Goal: Check status: Check status

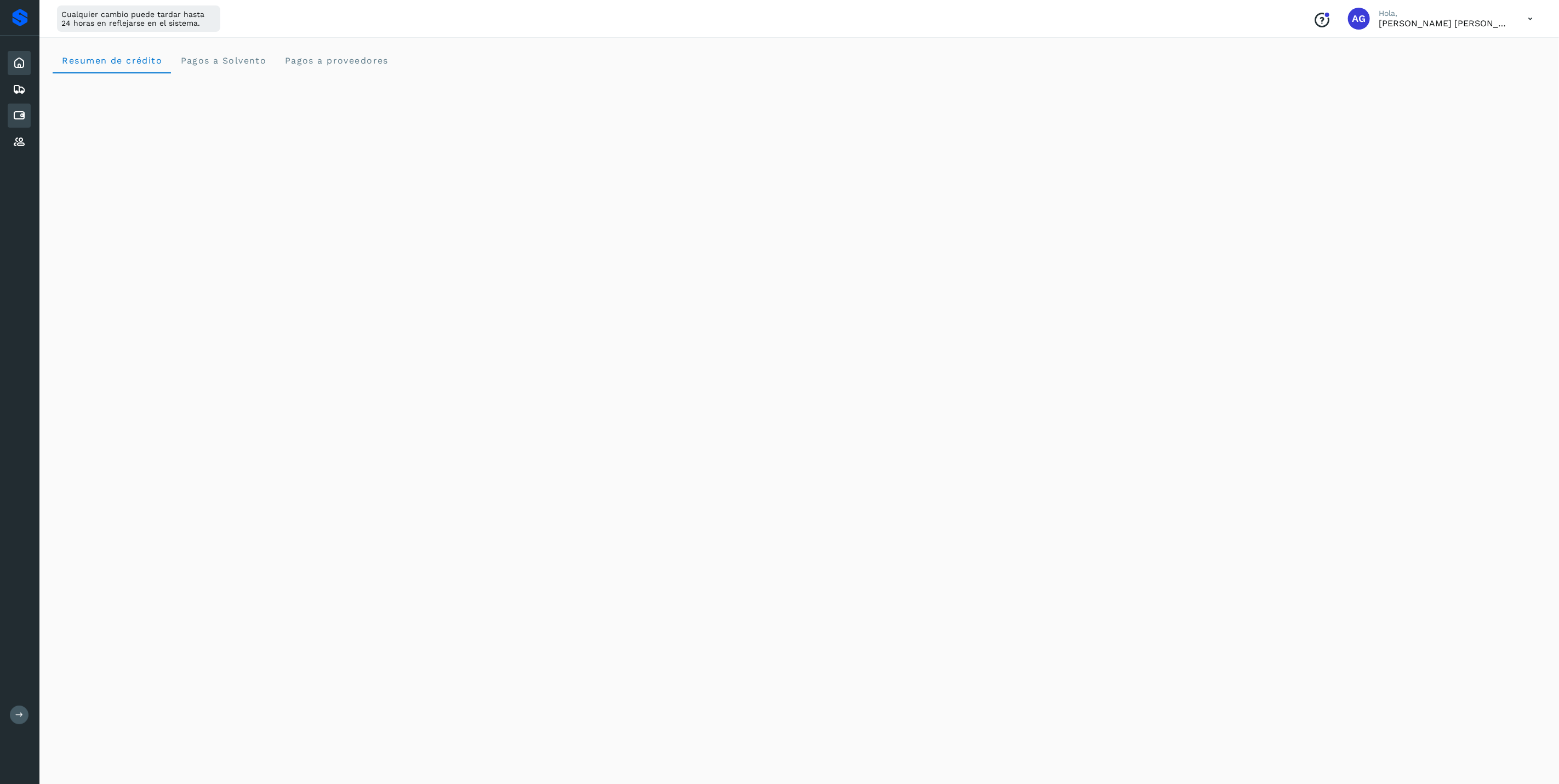
click at [15, 117] on icon at bounding box center [19, 115] width 13 height 13
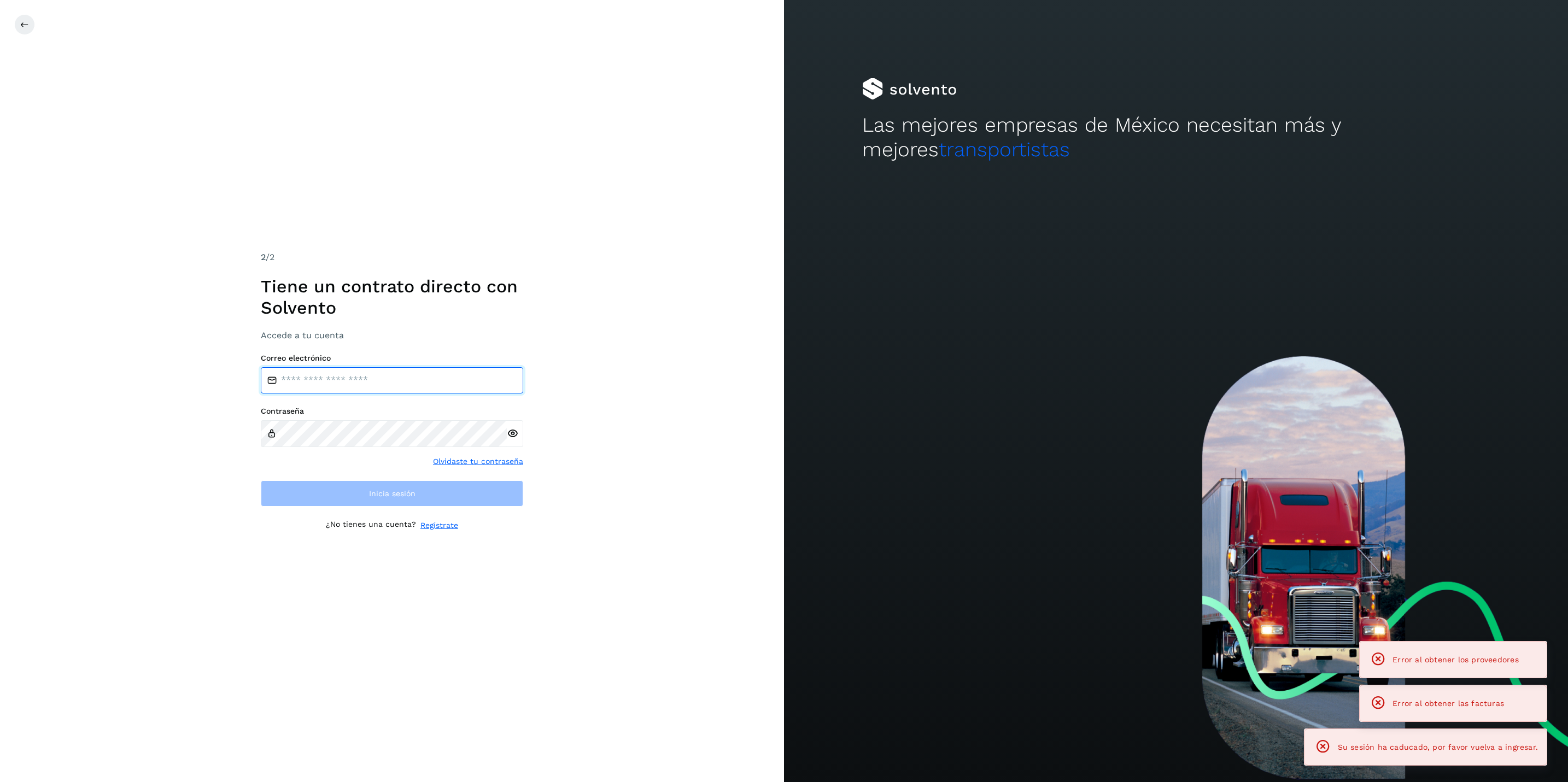
type input "**********"
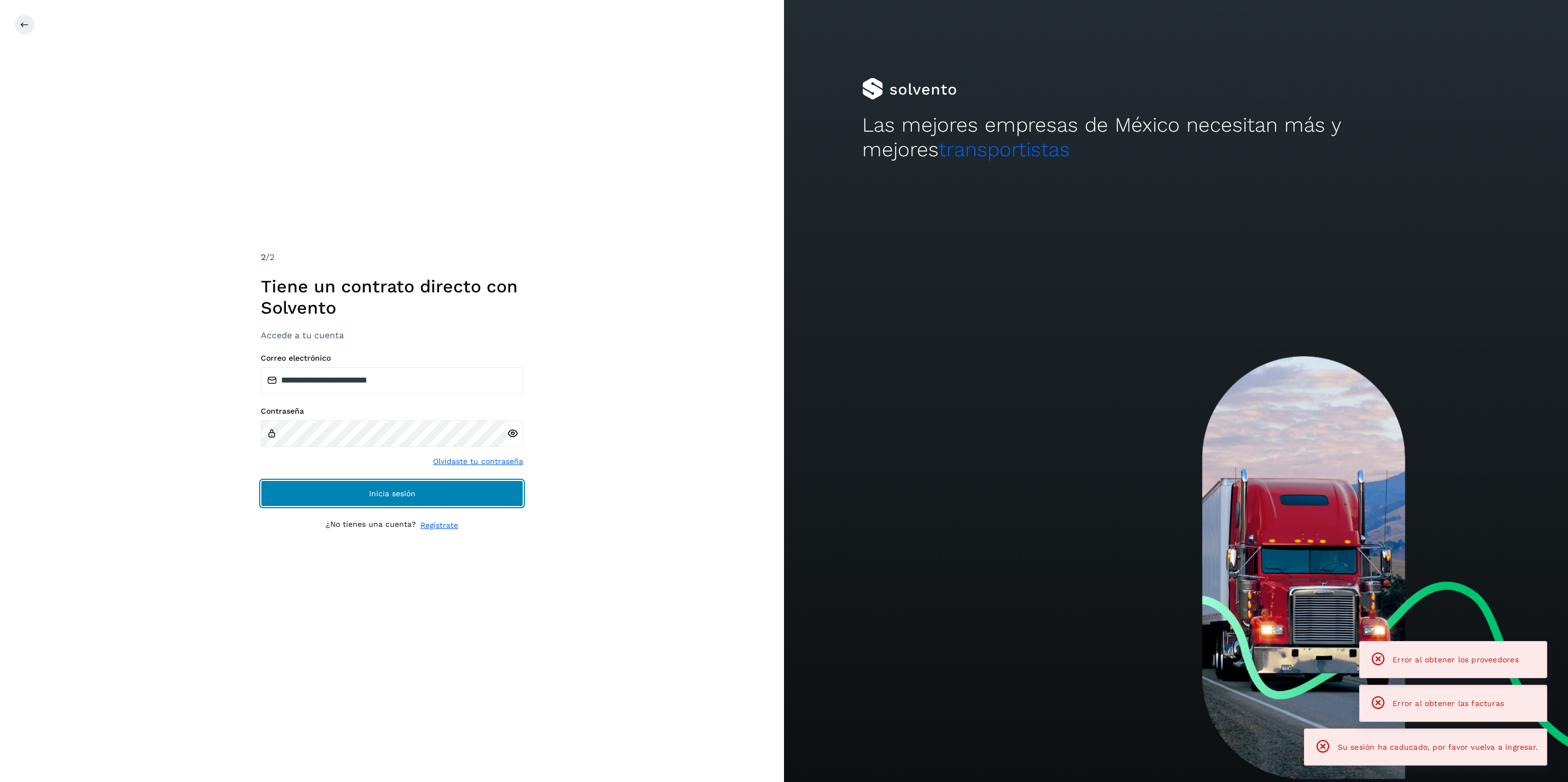
click at [449, 494] on button "Inicia sesión" at bounding box center [392, 493] width 262 height 26
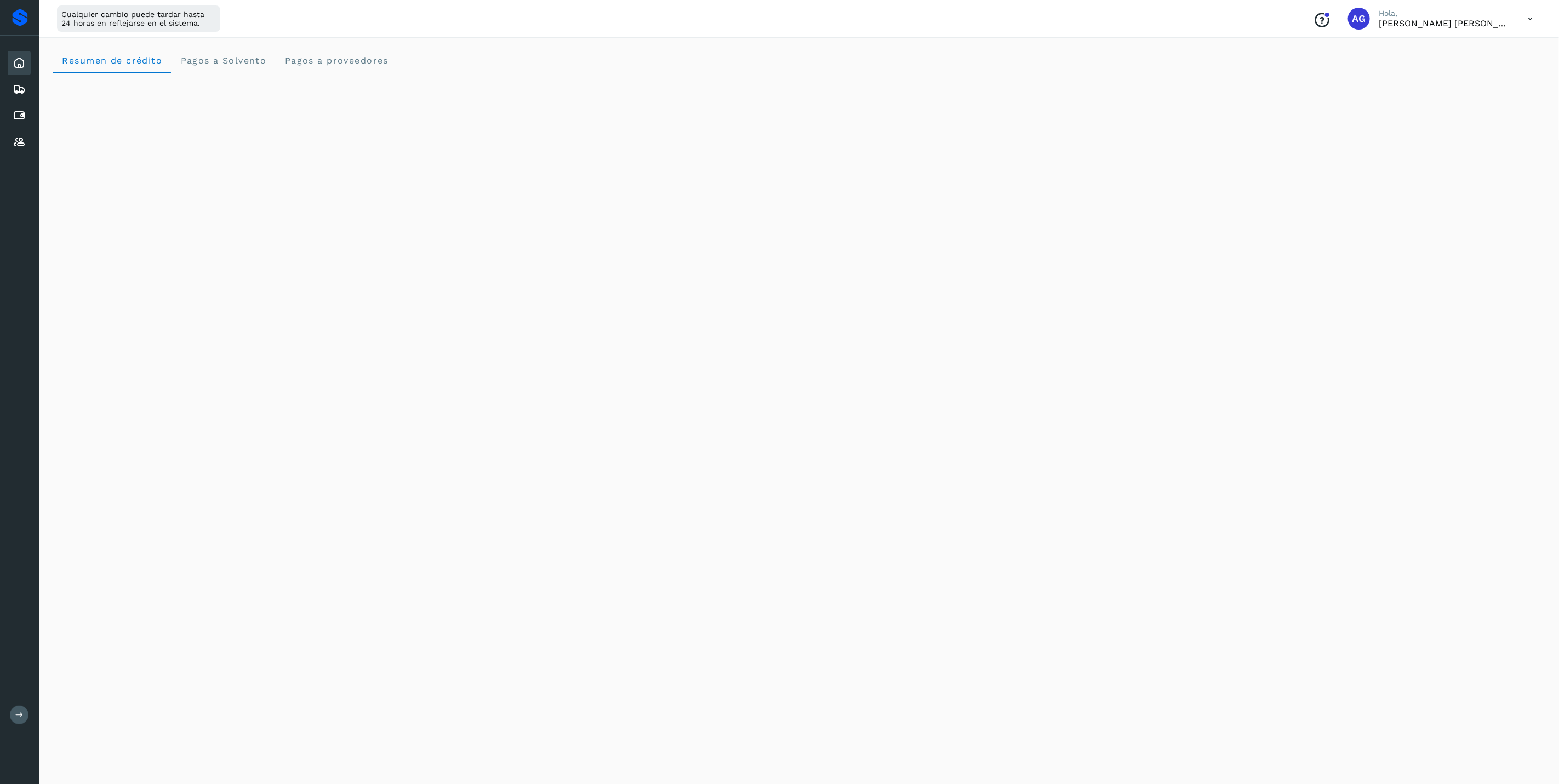
click at [15, 606] on icon at bounding box center [19, 714] width 8 height 8
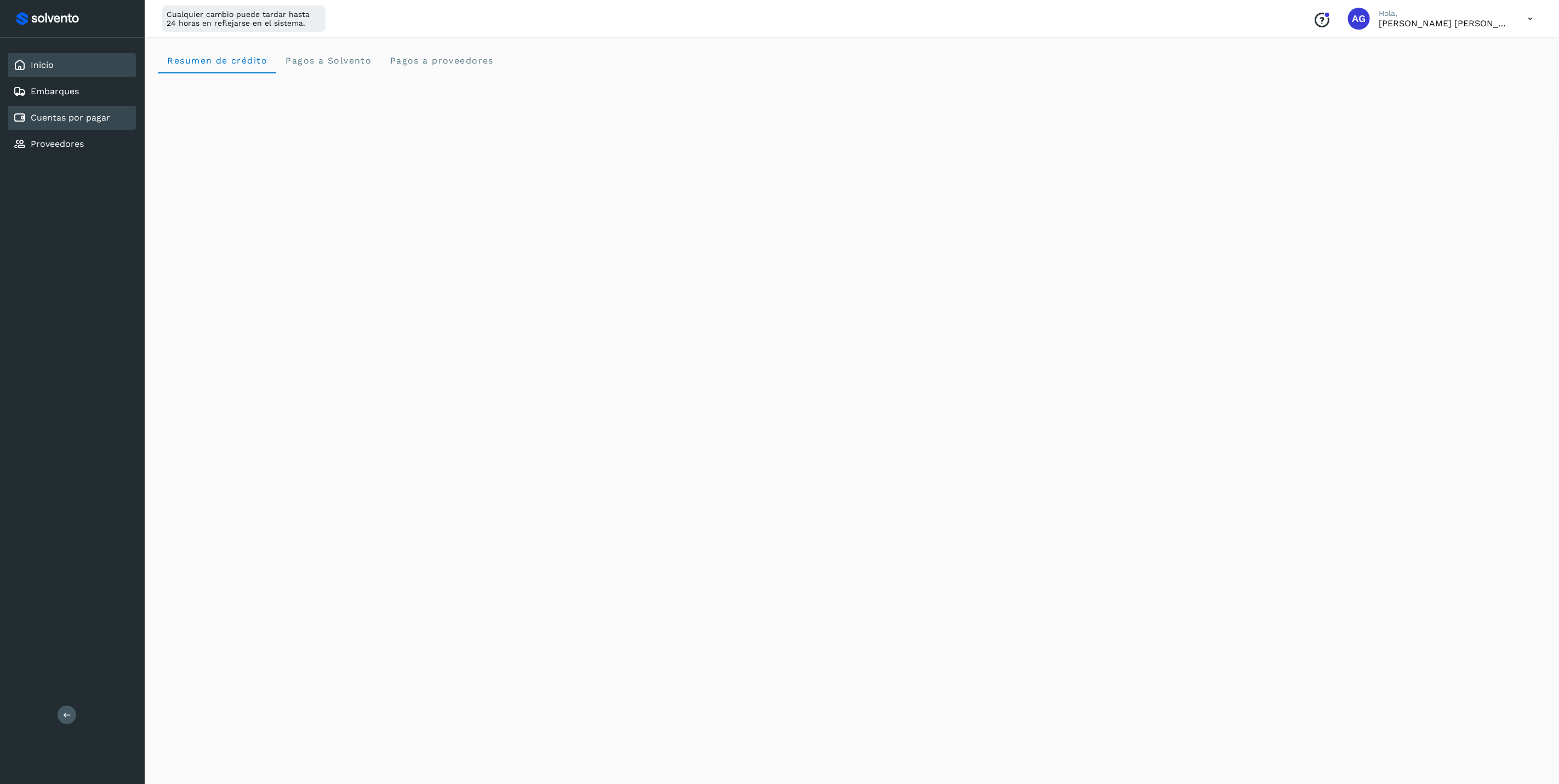
click at [98, 117] on link "Cuentas por pagar" at bounding box center [70, 117] width 79 height 10
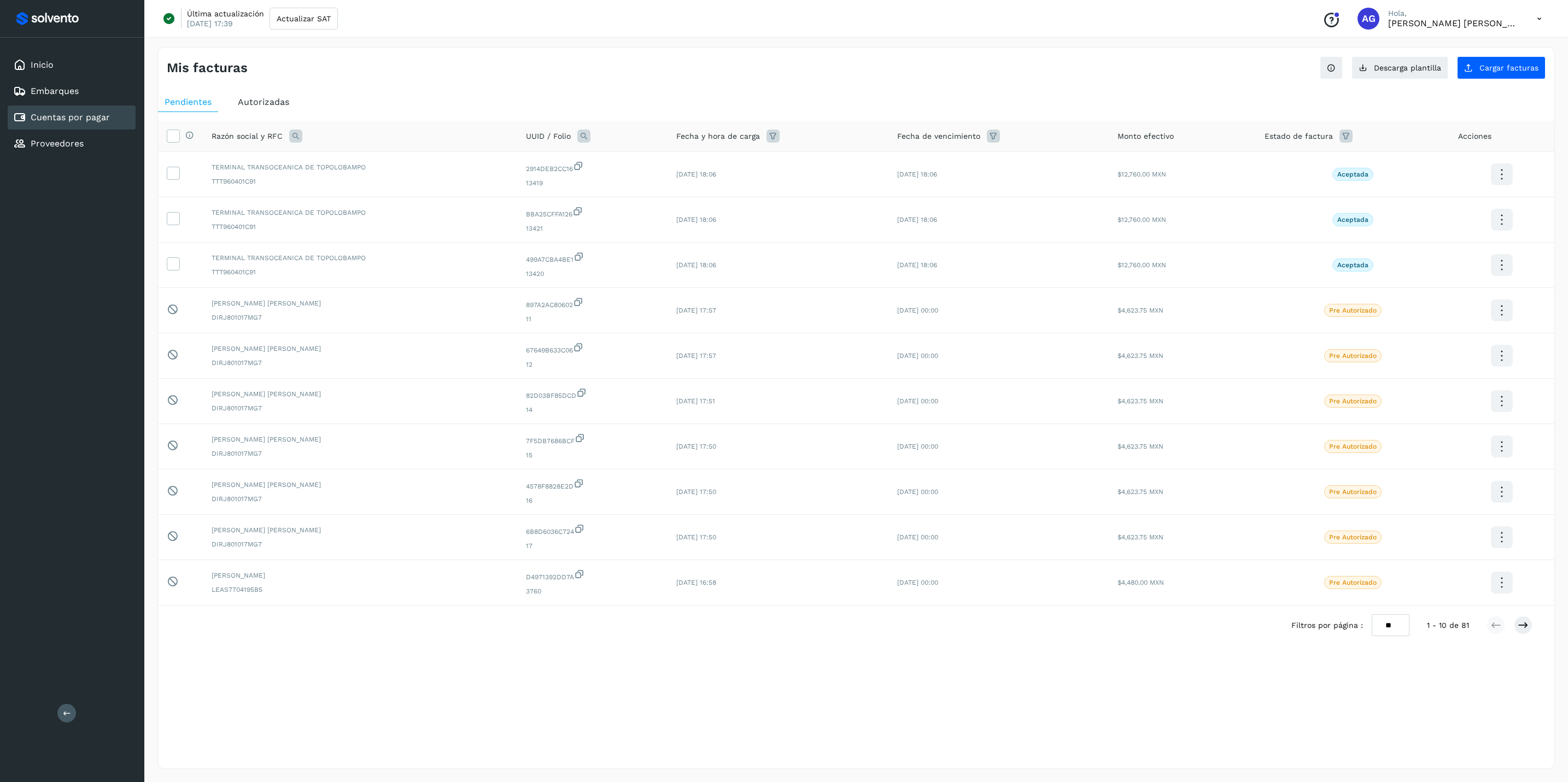
click at [269, 103] on span "Autorizadas" at bounding box center [264, 102] width 52 height 10
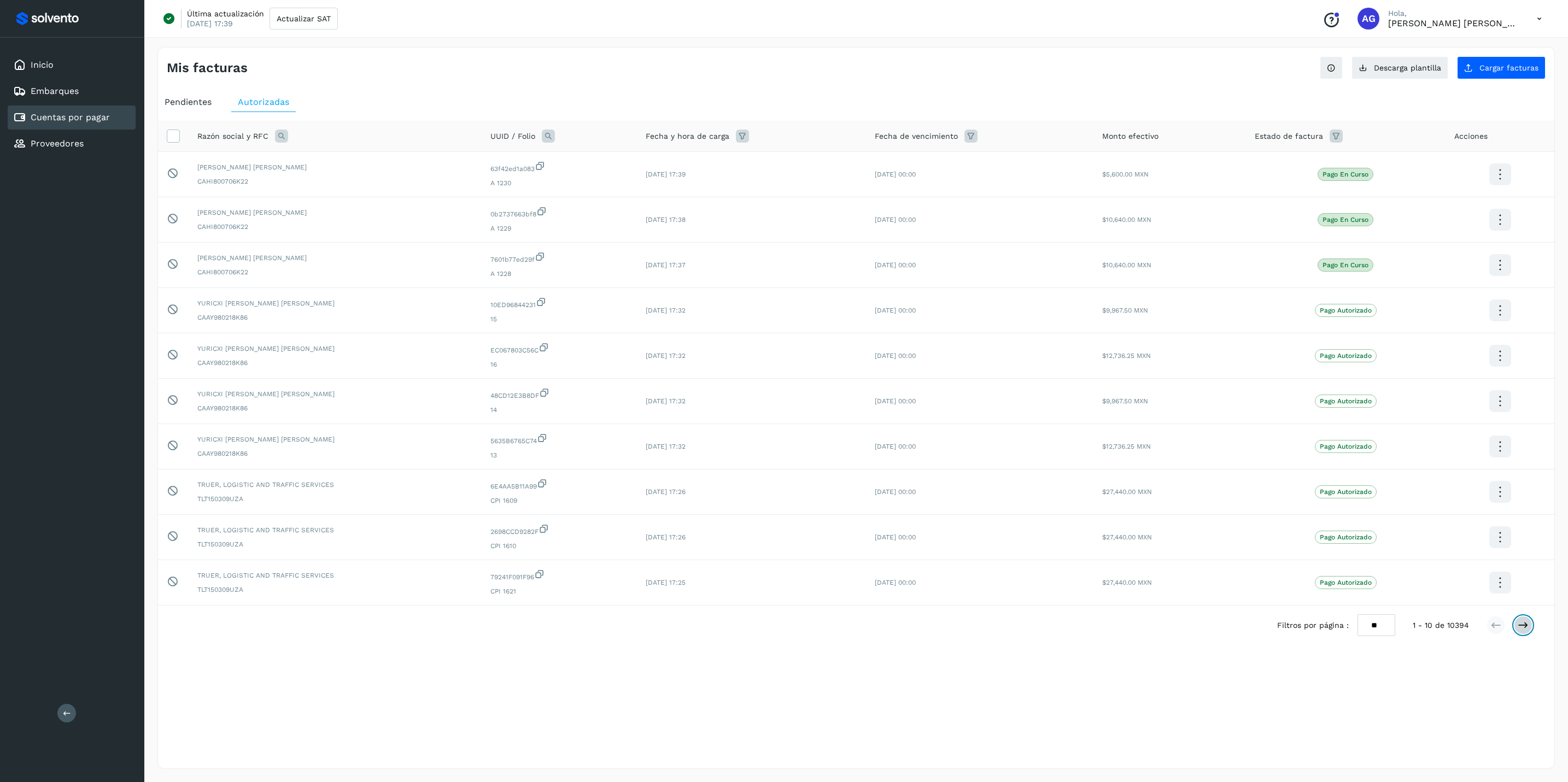
click at [1240, 604] on button at bounding box center [1523, 625] width 18 height 18
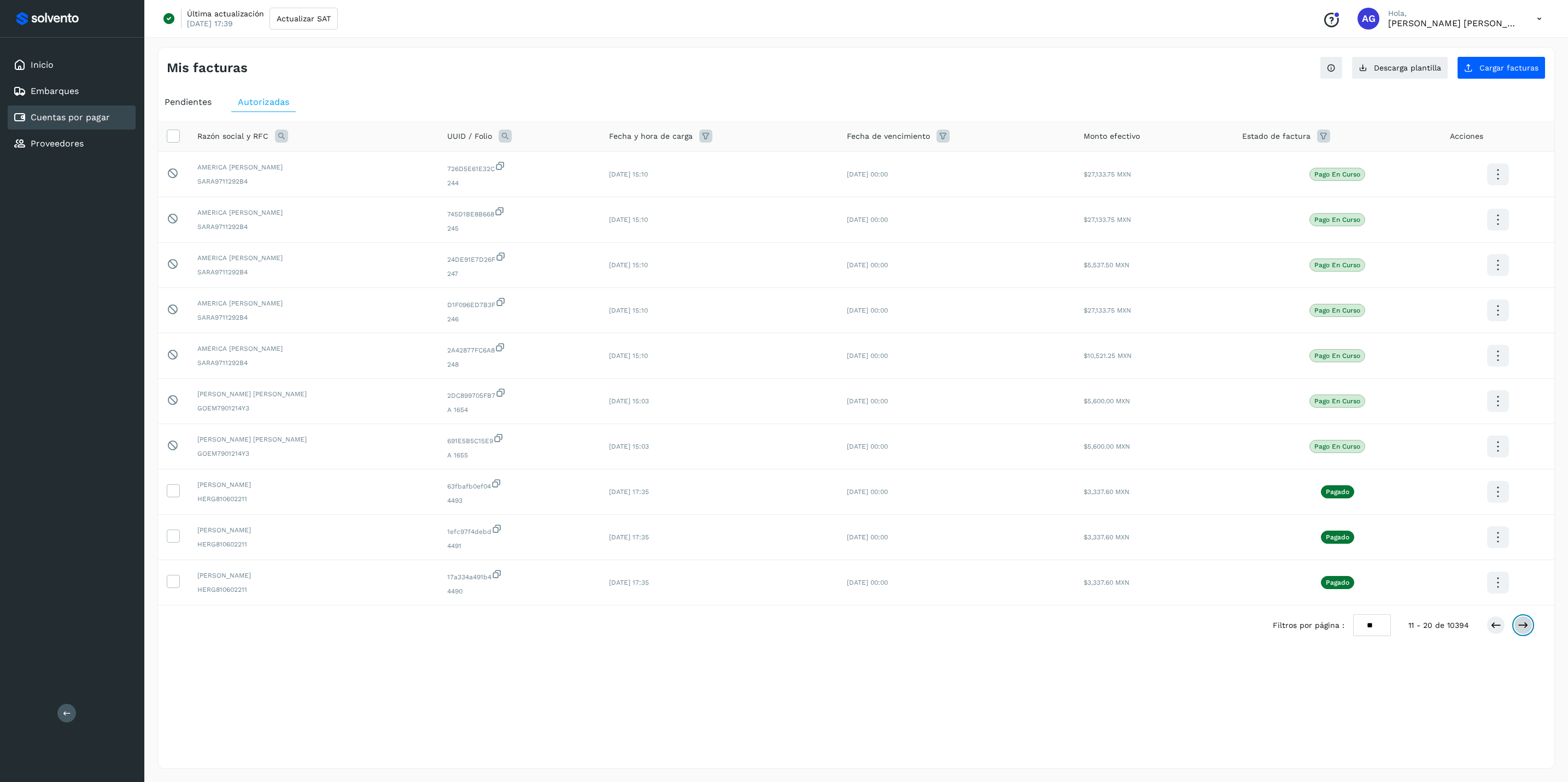
click at [1240, 604] on button at bounding box center [1523, 625] width 18 height 18
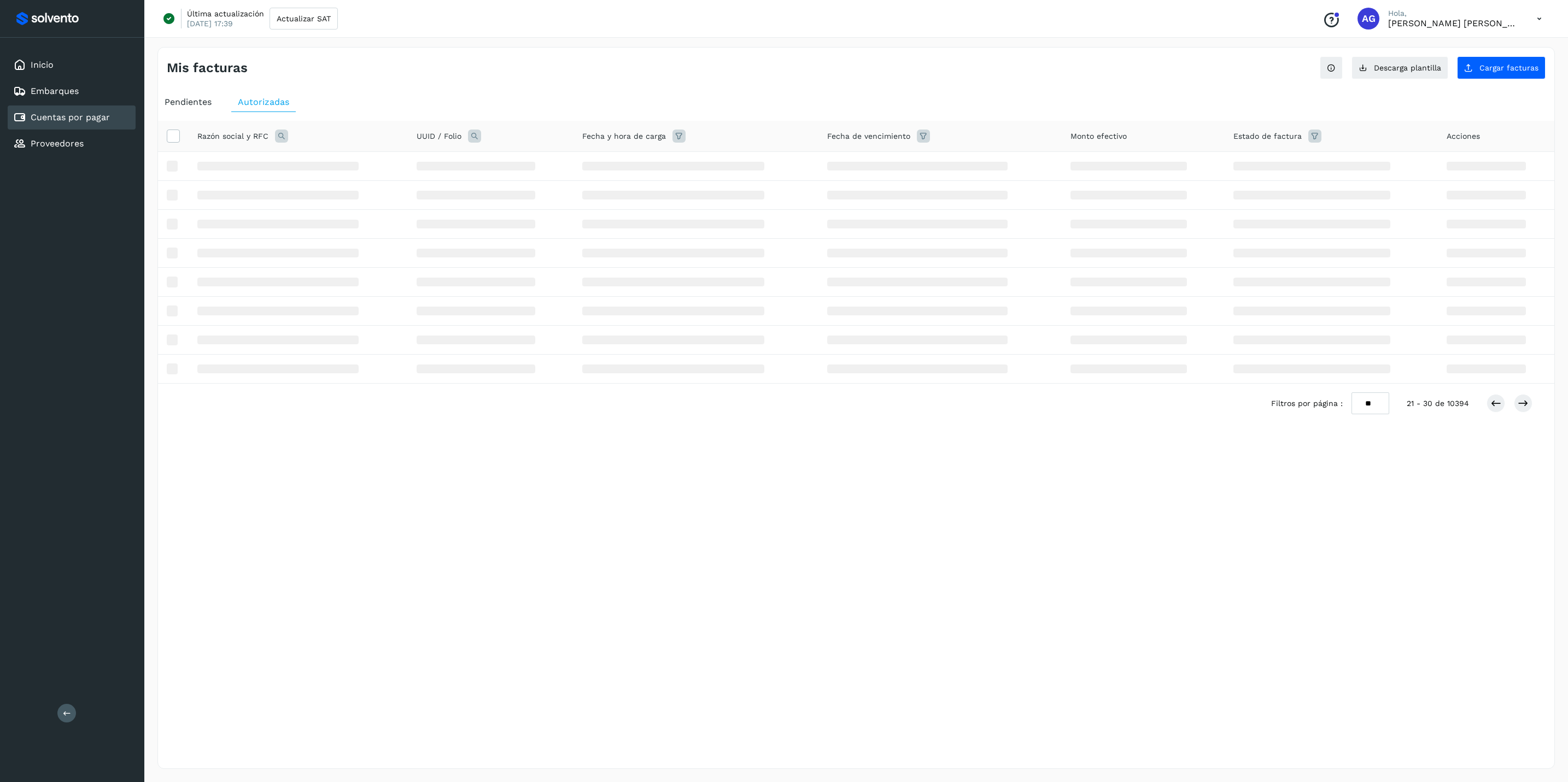
click at [287, 137] on icon at bounding box center [281, 135] width 13 height 13
click at [351, 178] on input "text" at bounding box center [353, 182] width 134 height 18
type input "**"
click at [388, 212] on span "Buscar" at bounding box center [381, 211] width 22 height 10
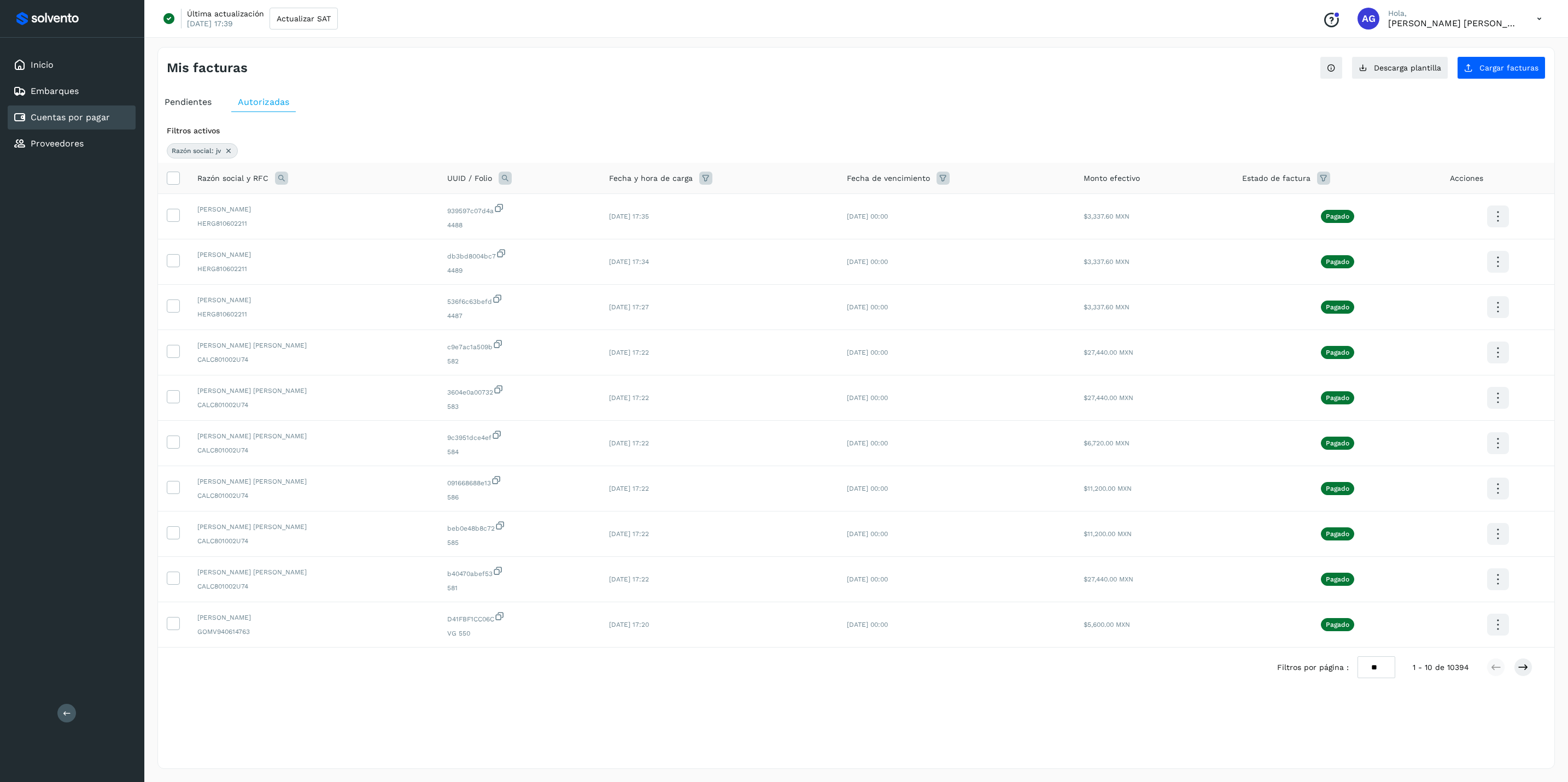
click at [229, 151] on icon at bounding box center [228, 151] width 9 height 9
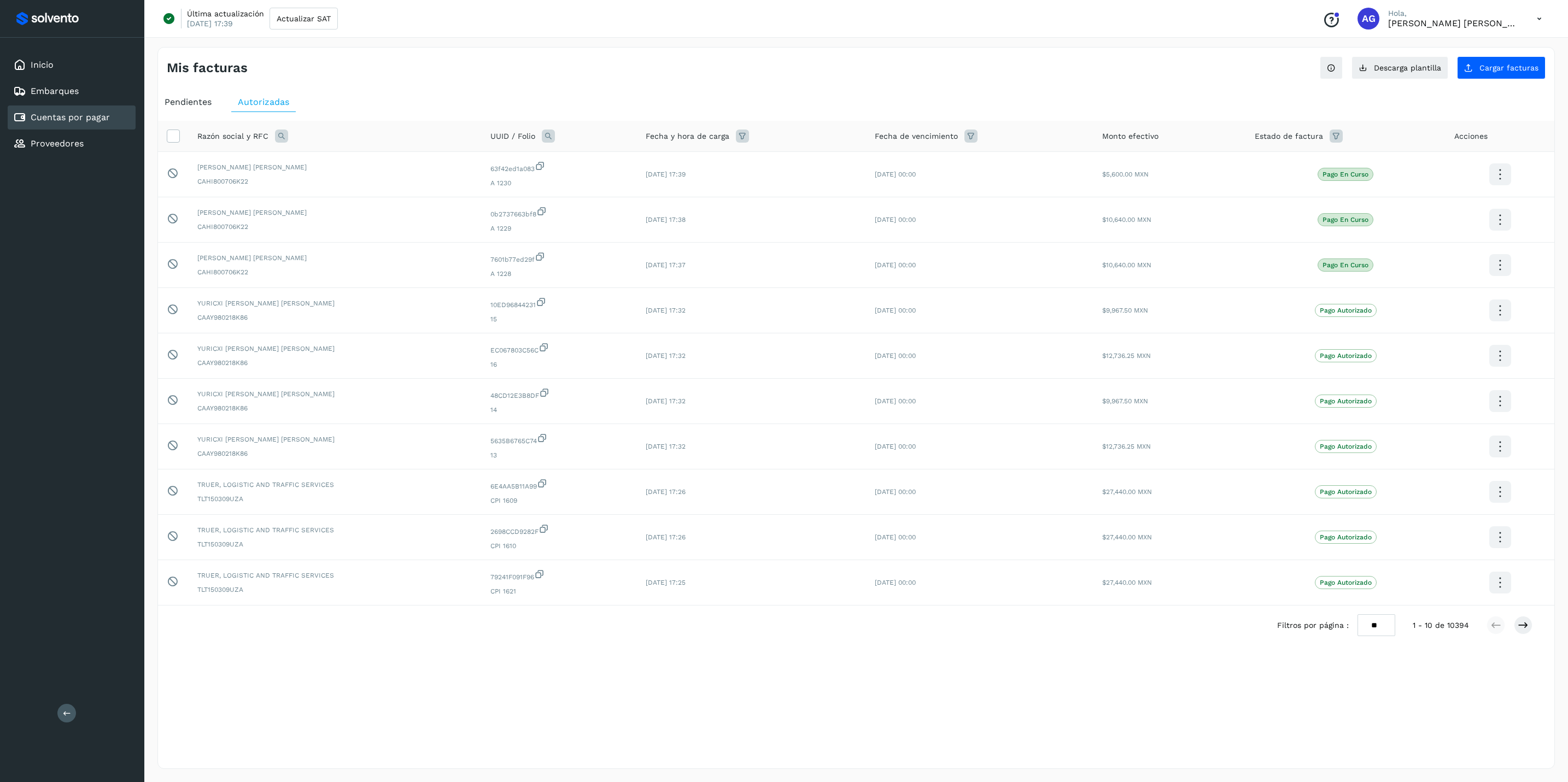
click at [281, 143] on icon at bounding box center [281, 135] width 13 height 13
click at [371, 178] on input "text" at bounding box center [353, 182] width 134 height 18
type input "*******"
click at [400, 214] on button "Buscar" at bounding box center [380, 211] width 80 height 22
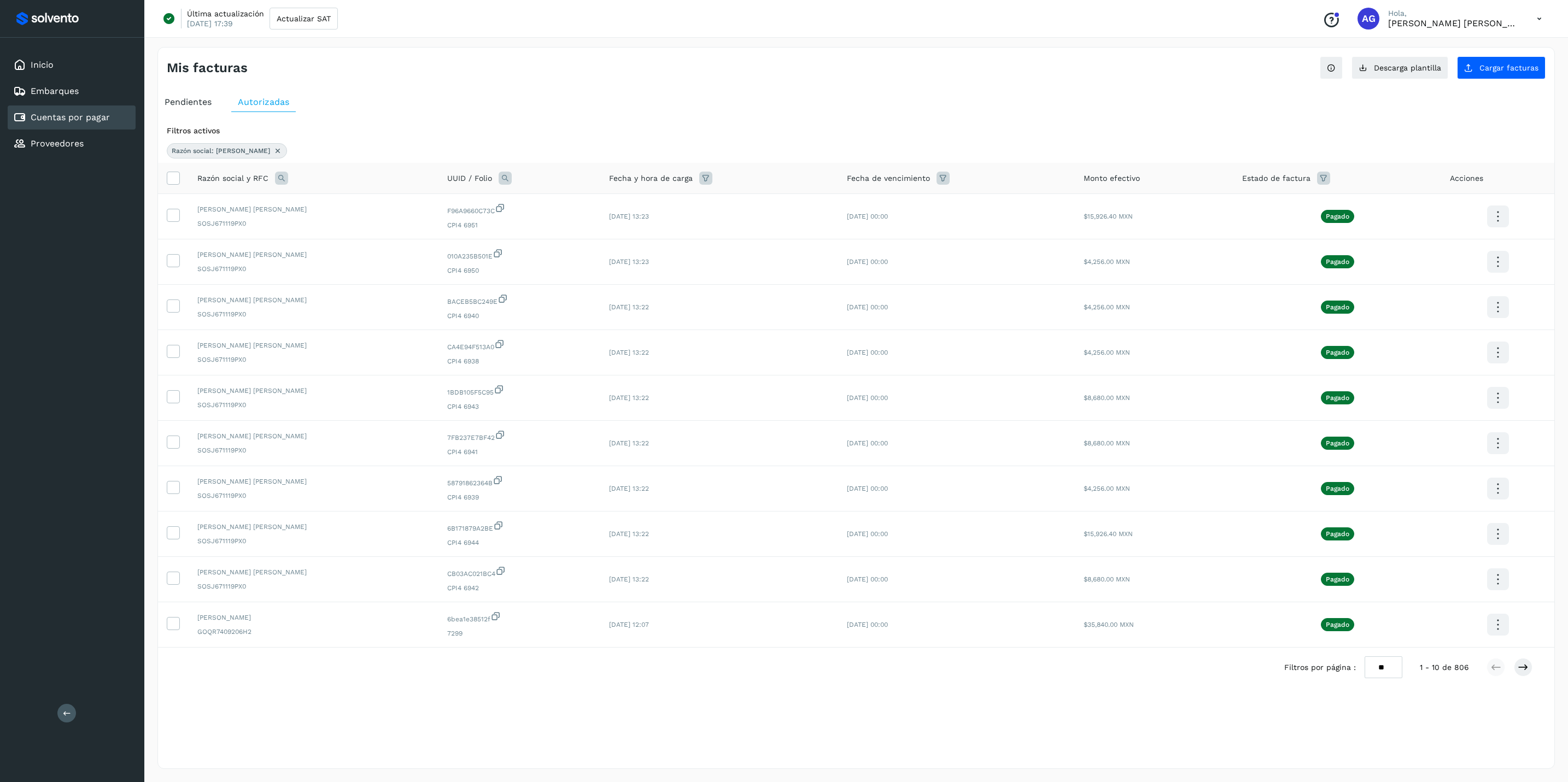
click at [273, 150] on icon at bounding box center [278, 151] width 9 height 9
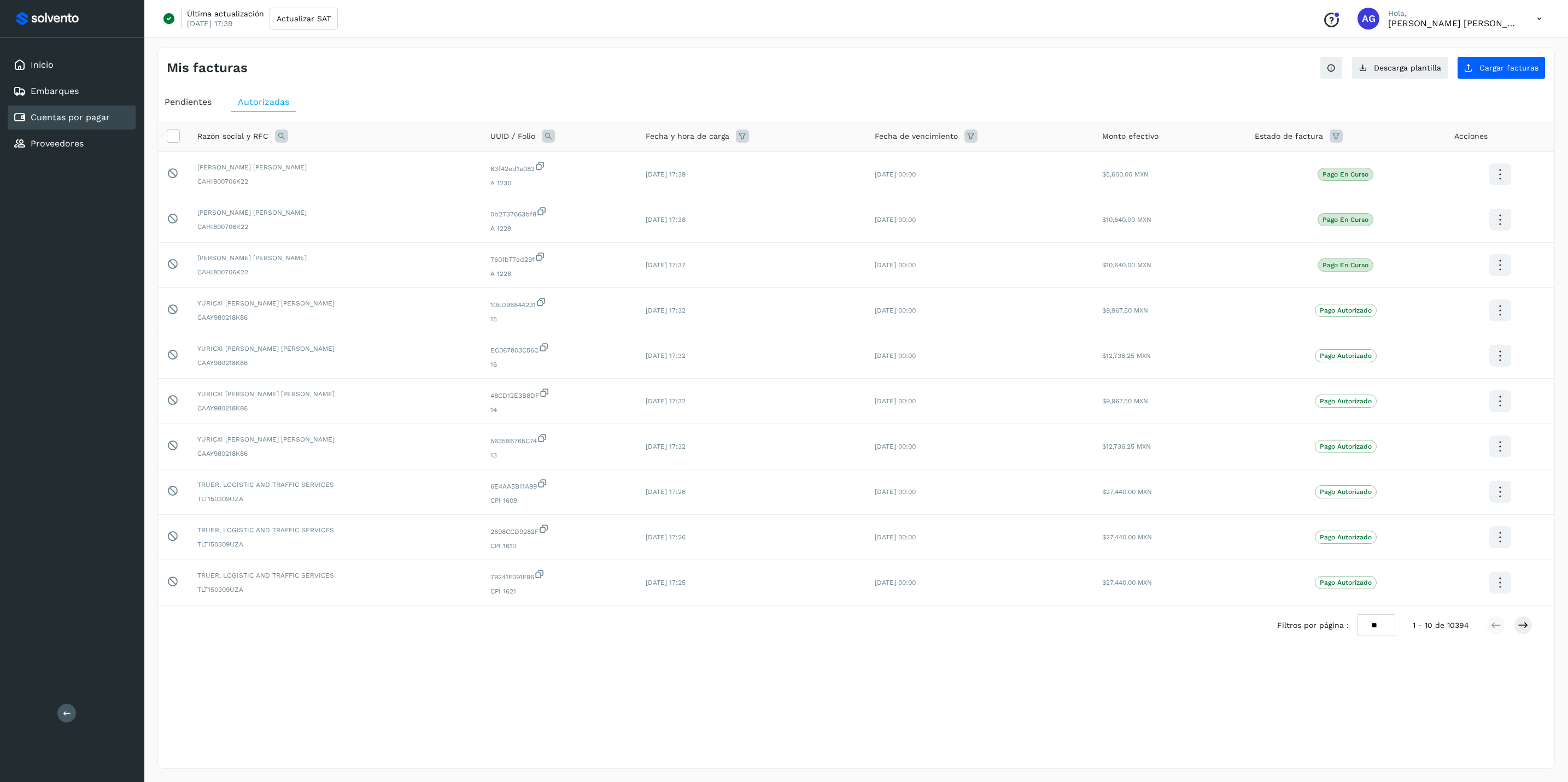
click at [280, 140] on icon at bounding box center [281, 135] width 13 height 13
click at [338, 182] on input "text" at bounding box center [353, 182] width 134 height 18
type input "**********"
click at [360, 202] on button "Buscar" at bounding box center [380, 211] width 80 height 22
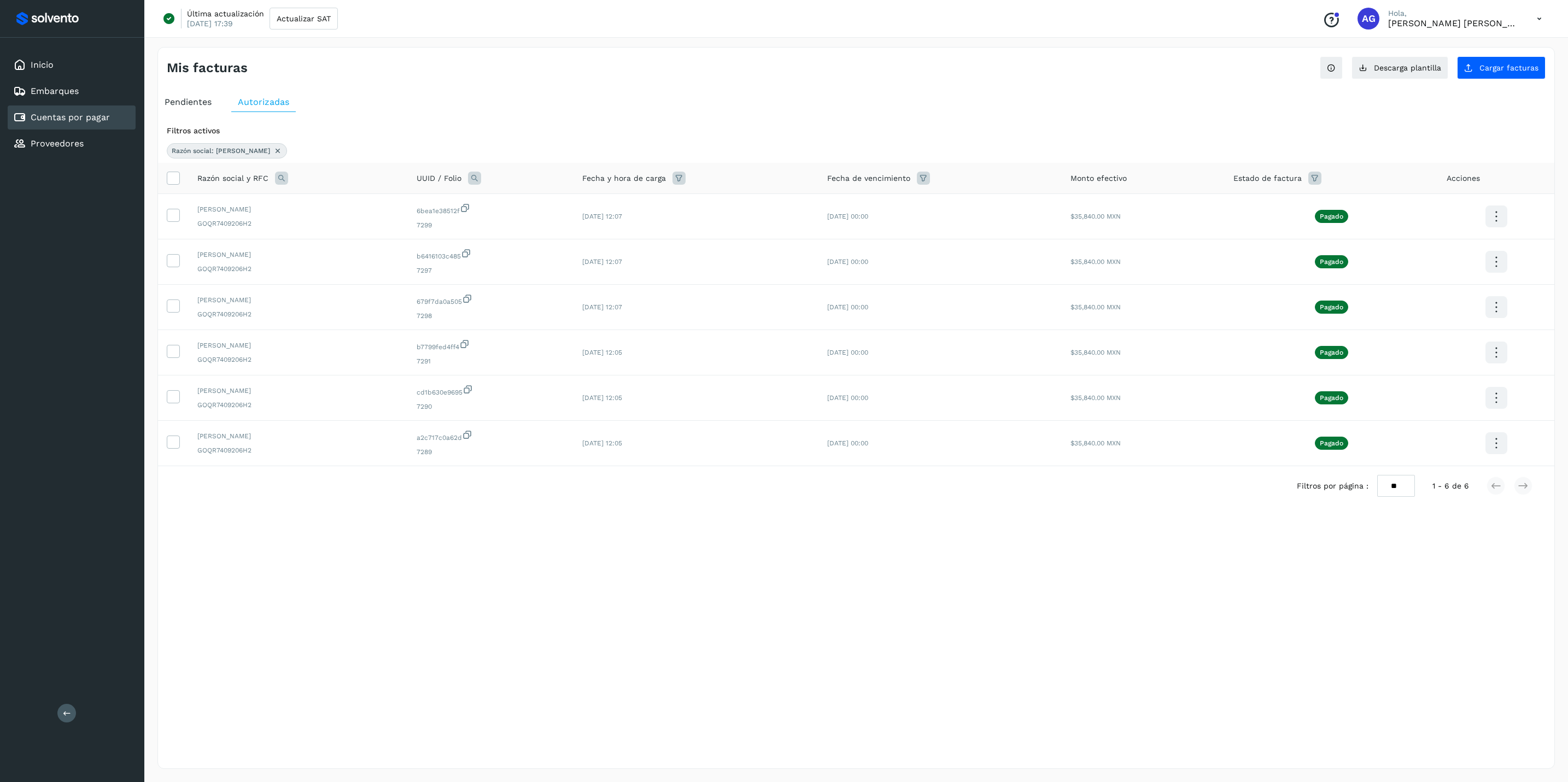
click at [273, 153] on icon at bounding box center [278, 151] width 9 height 9
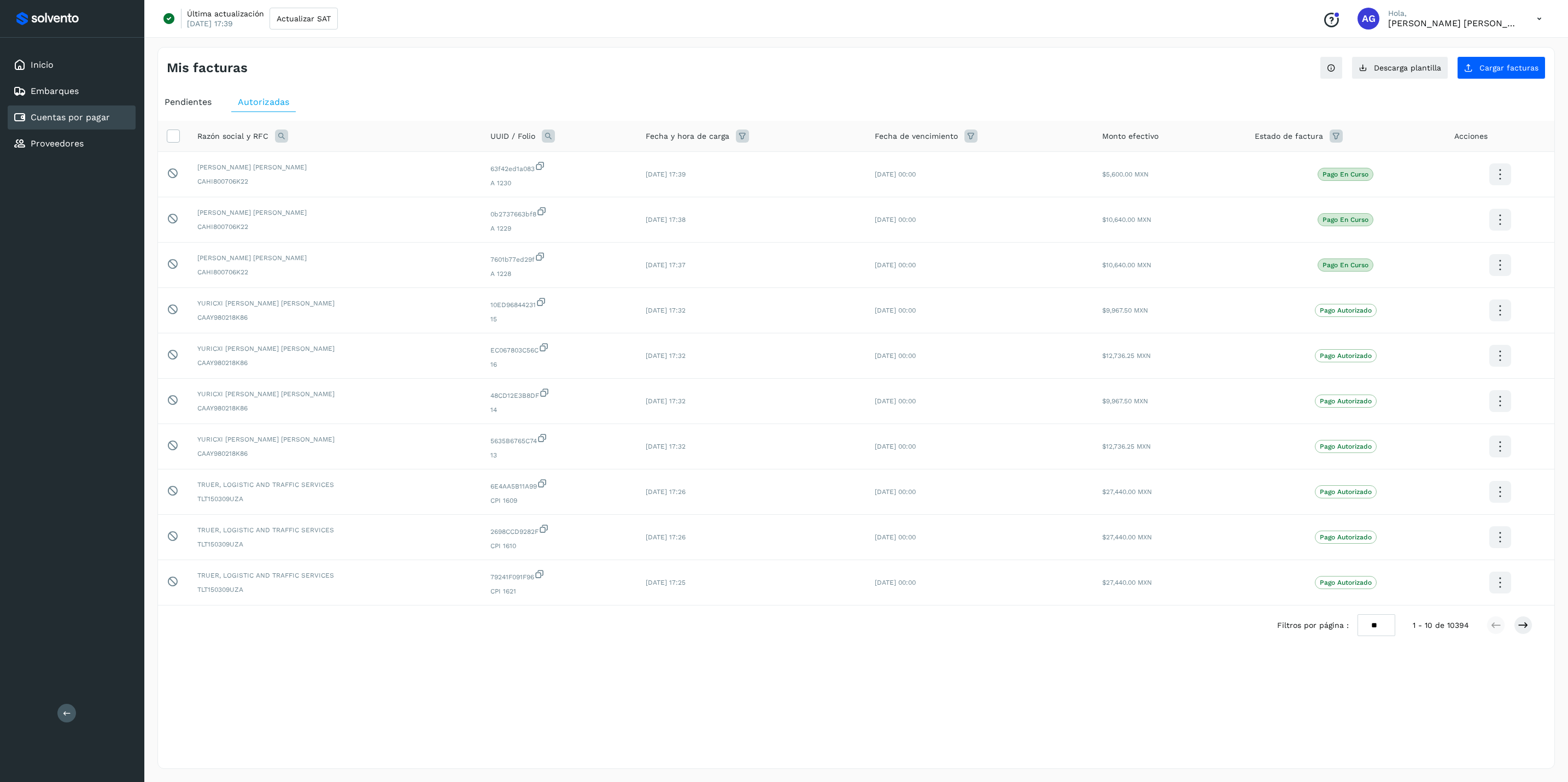
click at [204, 97] on span "Pendientes" at bounding box center [188, 102] width 47 height 10
